Goal: Information Seeking & Learning: Understand process/instructions

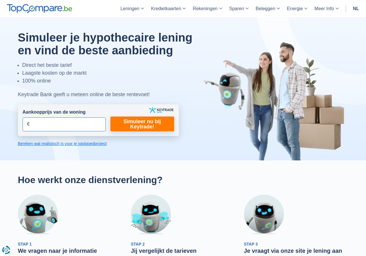
click at [39, 128] on input "Aankoopprijs van de woning" at bounding box center [64, 124] width 83 height 14
type input "430.000"
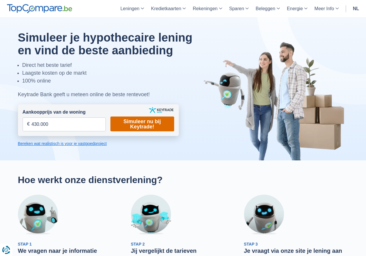
click at [149, 123] on link "Simuleer nu bij Keytrade!" at bounding box center [143, 123] width 64 height 15
click at [134, 127] on link "Simuleer nu bij Keytrade!" at bounding box center [143, 123] width 64 height 15
click at [137, 125] on link "Simuleer nu bij Keytrade!" at bounding box center [143, 123] width 64 height 15
click at [87, 142] on link "Bereken wat realistisch is voor je vastgoedproject" at bounding box center [98, 143] width 161 height 6
click at [144, 121] on link "Simuleer nu bij Keytrade!" at bounding box center [143, 123] width 64 height 15
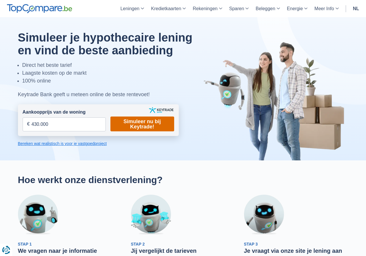
click at [144, 121] on link "Simuleer nu bij Keytrade!" at bounding box center [143, 123] width 64 height 15
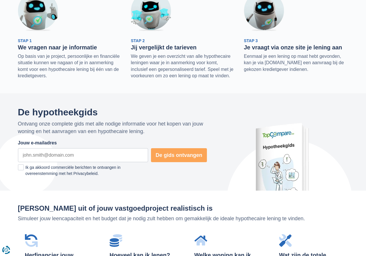
scroll to position [319, 0]
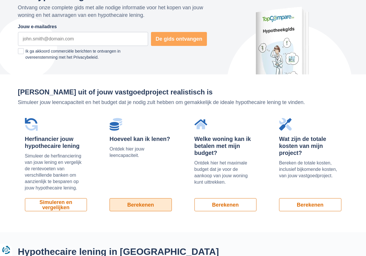
click at [151, 207] on link "Berekenen" at bounding box center [141, 204] width 62 height 13
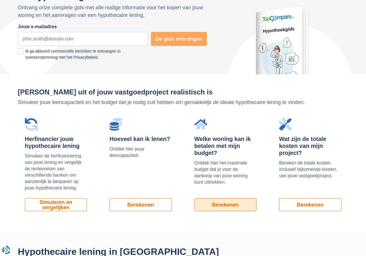
click at [222, 209] on link "Berekenen" at bounding box center [226, 204] width 62 height 13
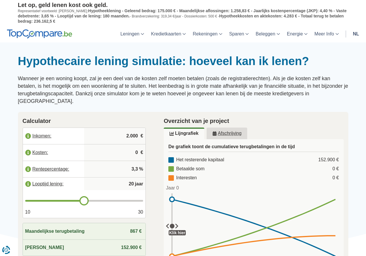
click at [135, 128] on input "2.000" at bounding box center [114, 136] width 57 height 16
drag, startPoint x: 139, startPoint y: 129, endPoint x: 116, endPoint y: 129, distance: 23.2
click at [116, 129] on input "2.000" at bounding box center [114, 136] width 57 height 16
type input "3.630"
click at [135, 145] on input "0" at bounding box center [114, 152] width 57 height 16
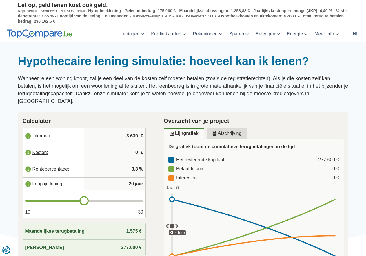
drag, startPoint x: 137, startPoint y: 146, endPoint x: 131, endPoint y: 146, distance: 7.0
click at [131, 146] on input "0" at bounding box center [114, 152] width 57 height 16
click at [131, 162] on input "3,3" at bounding box center [114, 169] width 57 height 16
type input "21"
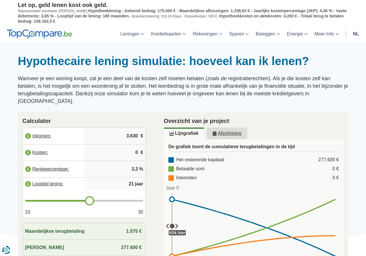
type input "22"
type input "23"
type input "24"
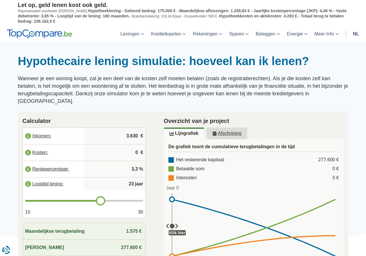
type input "24"
type input "25"
drag, startPoint x: 85, startPoint y: 194, endPoint x: 110, endPoint y: 197, distance: 25.1
type input "25"
click at [110, 200] on input "range" at bounding box center [84, 201] width 118 height 2
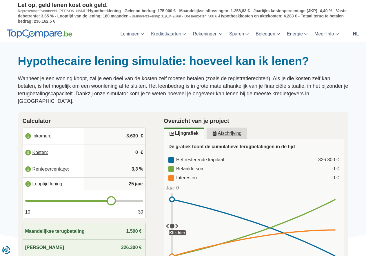
click at [157, 167] on div "Overzicht van je project Lijngrafiek Afschrijving De grafiek toont de cumulatie…" at bounding box center [254, 195] width 198 height 167
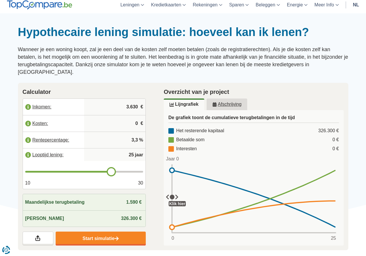
click at [137, 132] on input "3,3" at bounding box center [114, 140] width 57 height 16
drag, startPoint x: 138, startPoint y: 133, endPoint x: 122, endPoint y: 132, distance: 16.3
click at [122, 133] on input "3,3" at bounding box center [114, 140] width 57 height 16
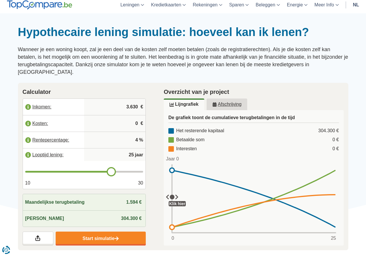
click at [118, 135] on input "4" at bounding box center [114, 140] width 57 height 16
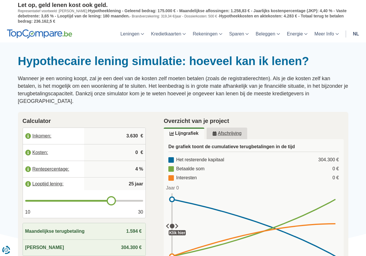
scroll to position [58, 0]
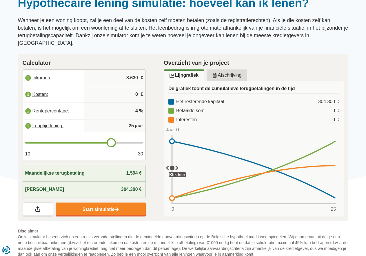
type input "4"
click at [126, 187] on span "304.300 €" at bounding box center [131, 189] width 21 height 5
drag, startPoint x: 133, startPoint y: 182, endPoint x: 114, endPoint y: 181, distance: 18.6
click at [114, 181] on div "[PERSON_NAME] 304.300 €" at bounding box center [84, 189] width 123 height 16
click at [124, 181] on div "[PERSON_NAME] 304.300 €" at bounding box center [84, 189] width 123 height 16
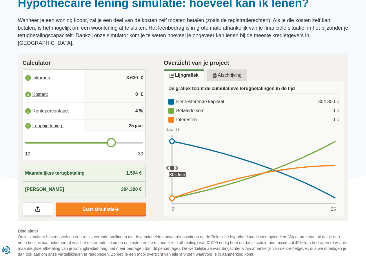
click at [138, 103] on input "4" at bounding box center [114, 111] width 57 height 16
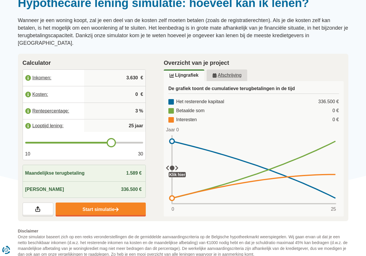
type input "3"
type input "26"
type input "27"
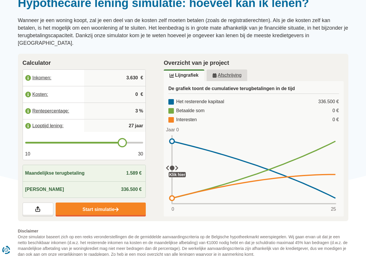
type input "28"
type input "29"
type input "30"
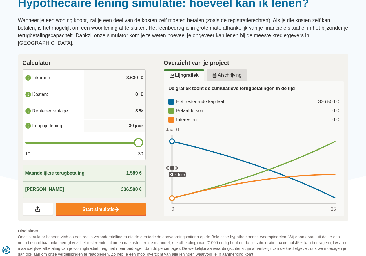
drag, startPoint x: 114, startPoint y: 135, endPoint x: 148, endPoint y: 135, distance: 33.4
type input "30"
click at [144, 142] on input "range" at bounding box center [84, 143] width 118 height 2
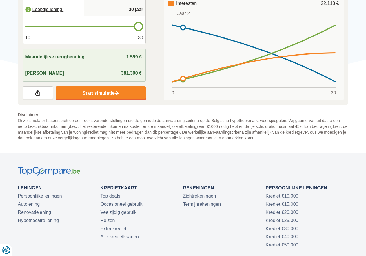
scroll to position [232, 0]
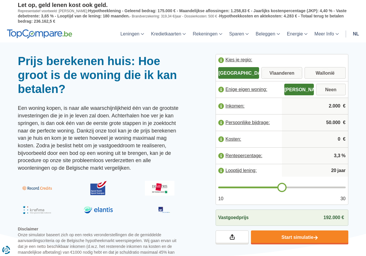
click at [287, 69] on input "Vlaanderen" at bounding box center [282, 73] width 41 height 10
radio input "true"
drag, startPoint x: 341, startPoint y: 105, endPoint x: 323, endPoint y: 104, distance: 18.6
click at [323, 104] on input "2.000" at bounding box center [315, 106] width 61 height 16
type input "3.630"
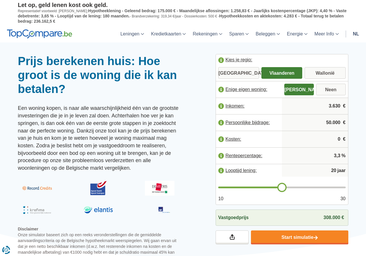
click at [325, 118] on input "50.000" at bounding box center [315, 123] width 61 height 16
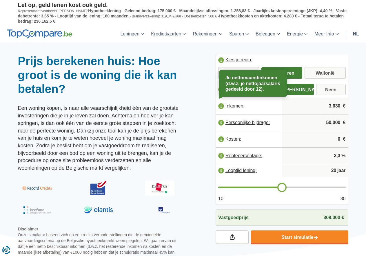
click at [220, 106] on label "Inkomen:" at bounding box center [249, 105] width 66 height 13
click at [338, 123] on input "50.000" at bounding box center [315, 123] width 61 height 16
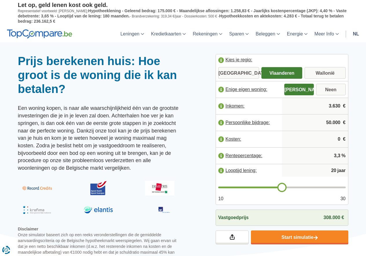
drag, startPoint x: 342, startPoint y: 123, endPoint x: 324, endPoint y: 122, distance: 18.3
click at [323, 121] on input "50.000" at bounding box center [315, 123] width 61 height 16
click at [329, 124] on input "50.000" at bounding box center [315, 123] width 61 height 16
click at [329, 123] on input "50.000" at bounding box center [315, 123] width 61 height 16
type input "80.000"
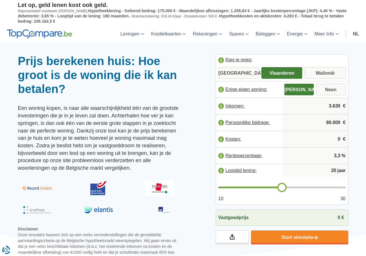
click at [329, 138] on input "0" at bounding box center [315, 139] width 61 height 16
click at [342, 137] on input "0" at bounding box center [315, 139] width 61 height 16
type input "21"
type input "22"
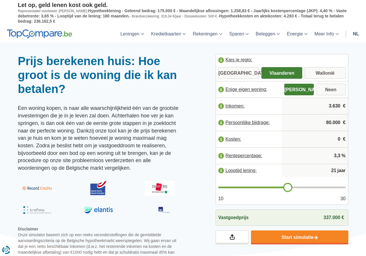
type input "22"
type input "23"
type input "24"
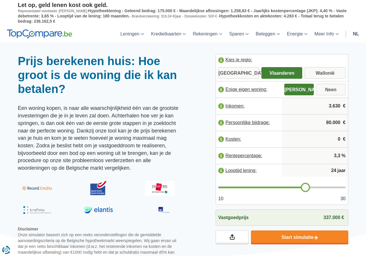
type input "25"
drag, startPoint x: 282, startPoint y: 185, endPoint x: 311, endPoint y: 189, distance: 29.2
type input "25"
click at [311, 188] on input "range" at bounding box center [282, 187] width 128 height 2
